Goal: Task Accomplishment & Management: Manage account settings

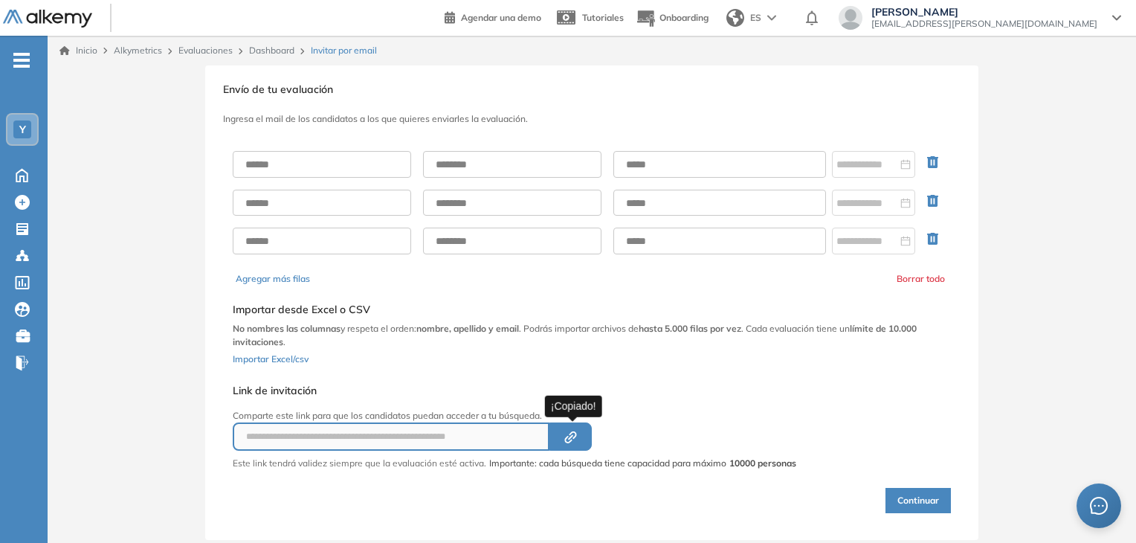
click at [116, 175] on div "**********" at bounding box center [592, 302] width 1088 height 474
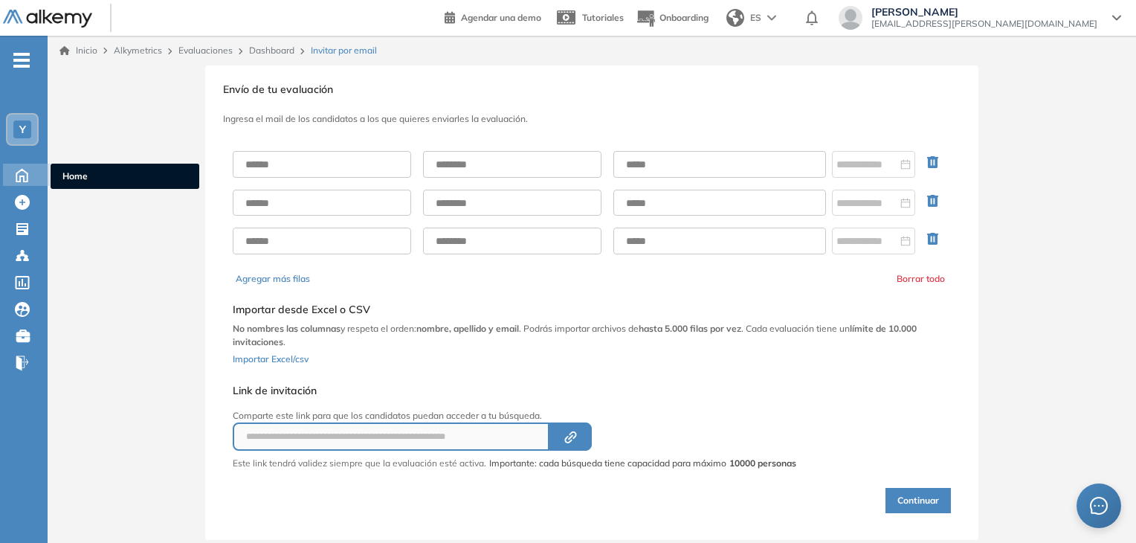
click at [28, 172] on icon at bounding box center [22, 174] width 26 height 18
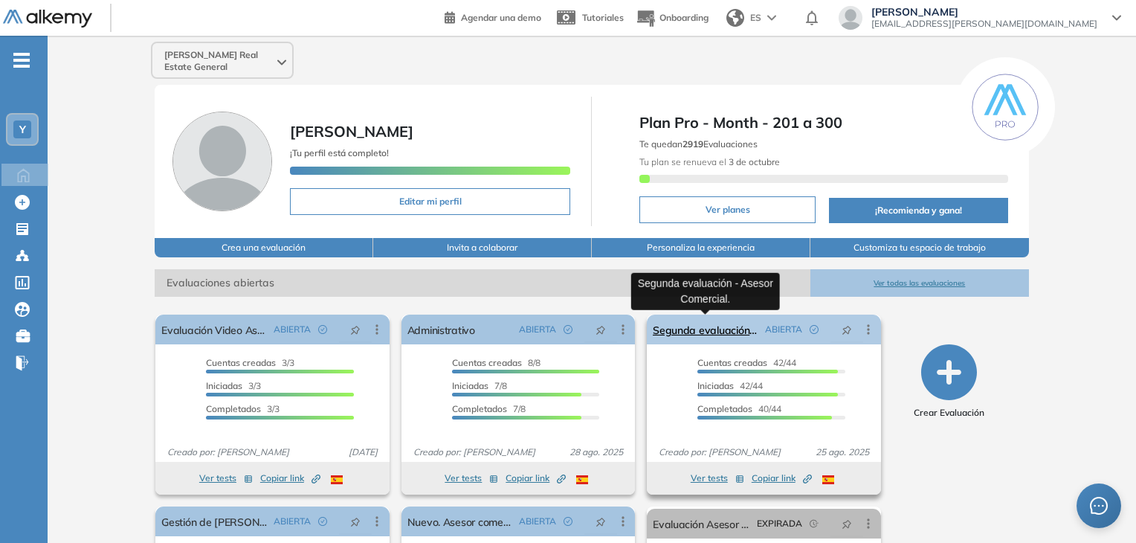
click at [693, 327] on link "Segunda evaluación - Asesor Comercial." at bounding box center [706, 329] width 106 height 30
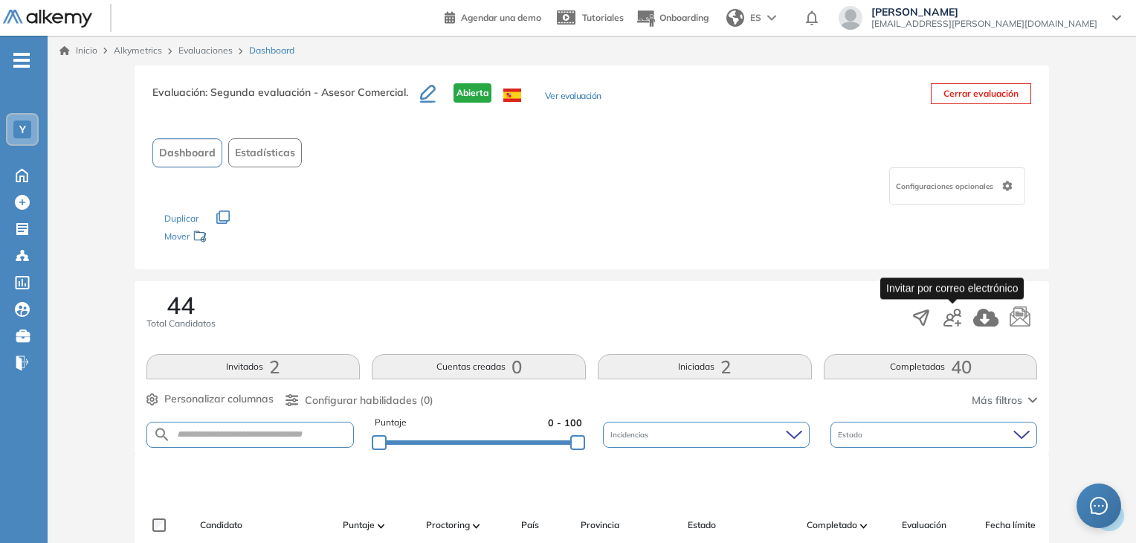
click at [957, 320] on icon "button" at bounding box center [957, 323] width 7 height 7
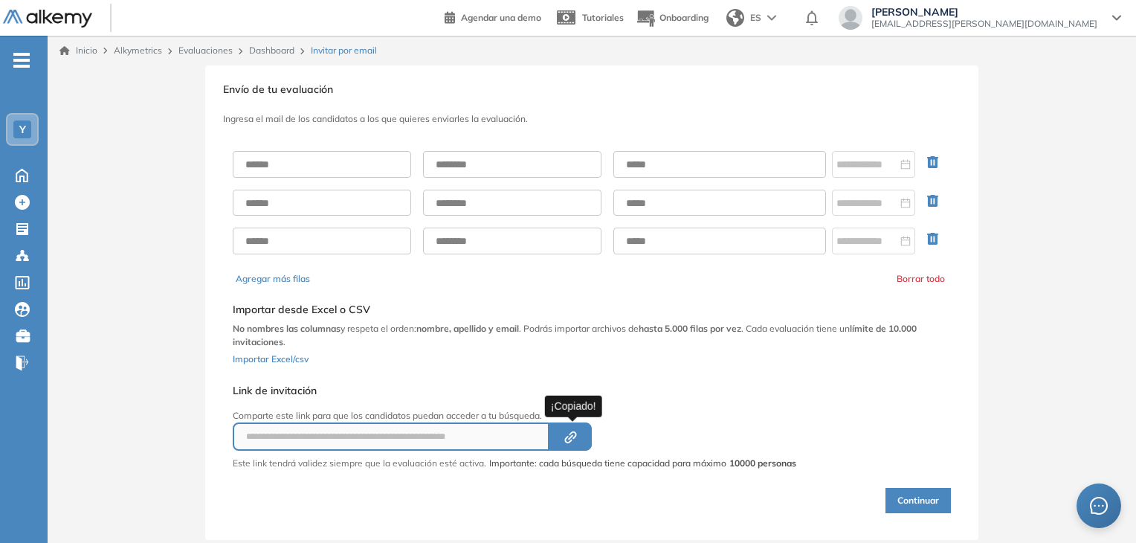
click at [572, 435] on icon "button" at bounding box center [570, 436] width 5 height 5
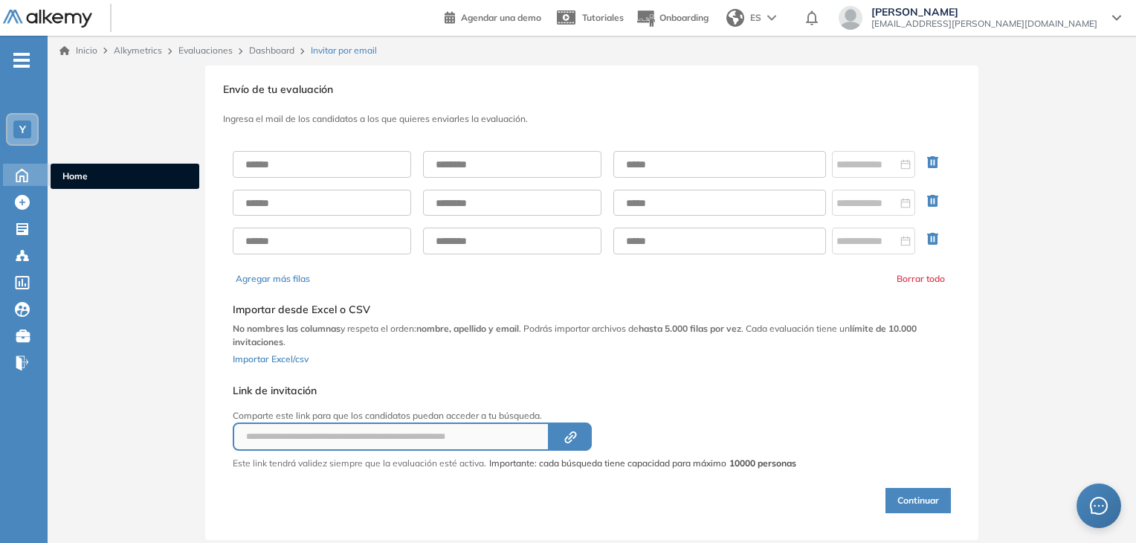
click at [27, 168] on icon at bounding box center [22, 174] width 26 height 18
